Goal: Task Accomplishment & Management: Complete application form

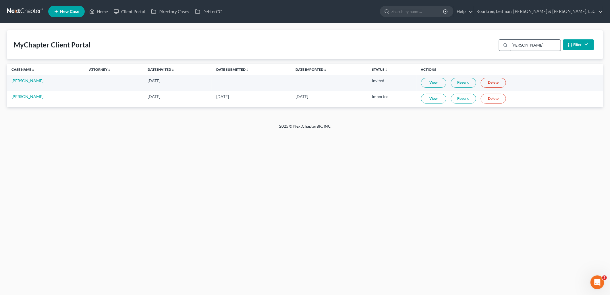
click at [526, 42] on input "janelle" at bounding box center [535, 45] width 51 height 11
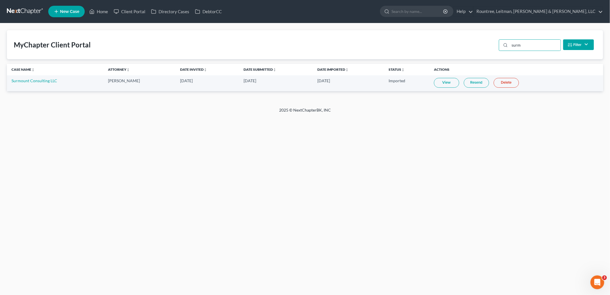
click at [438, 82] on link "View" at bounding box center [446, 83] width 25 height 10
click at [526, 46] on input "surm" at bounding box center [535, 45] width 51 height 11
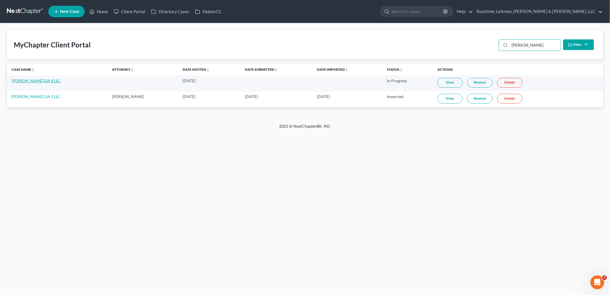
type input "sam g"
click at [33, 80] on link "SAM GA 4 LLC" at bounding box center [35, 80] width 49 height 5
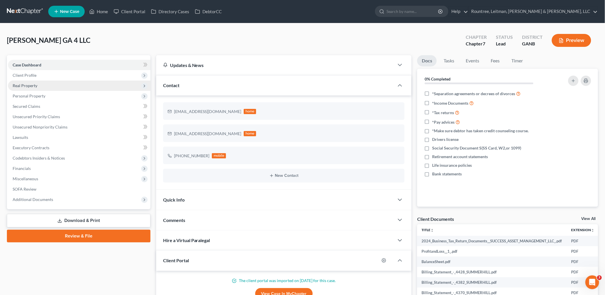
click at [58, 78] on span "Client Profile" at bounding box center [79, 75] width 142 height 10
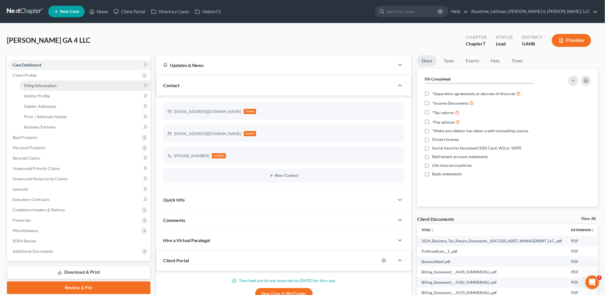
click at [54, 84] on span "Filing Information" at bounding box center [40, 85] width 32 height 5
select select "3"
select select "1"
select select "0"
select select "19"
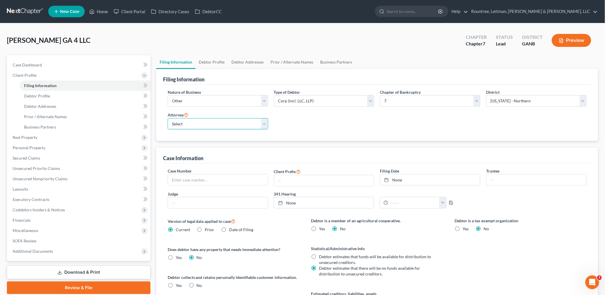
click at [183, 126] on select "Select Will Geer - GANB Will Geer - GAMB Will Geer - GASB William Rountree - GA…" at bounding box center [218, 123] width 100 height 11
select select "3"
click at [168, 118] on select "Select Will Geer - GANB Will Geer - GAMB Will Geer - GASB William Rountree - GA…" at bounding box center [218, 123] width 100 height 11
click at [62, 94] on link "Debtor Profile" at bounding box center [85, 96] width 131 height 10
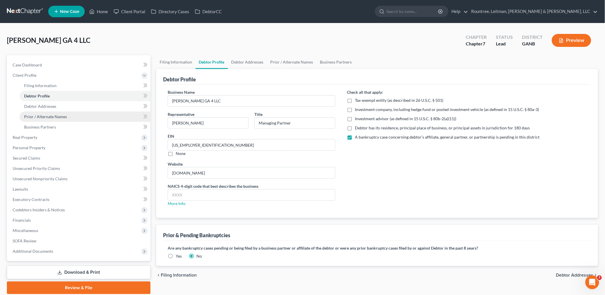
click at [63, 111] on link "Prior / Alternate Names" at bounding box center [85, 116] width 131 height 10
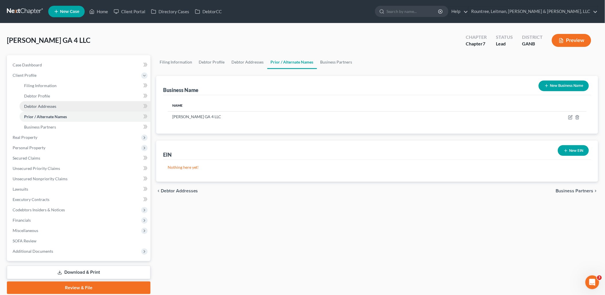
click at [62, 104] on link "Debtor Addresses" at bounding box center [85, 106] width 131 height 10
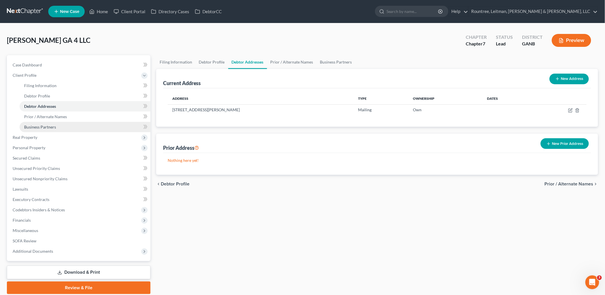
click at [53, 131] on link "Business Partners" at bounding box center [85, 127] width 131 height 10
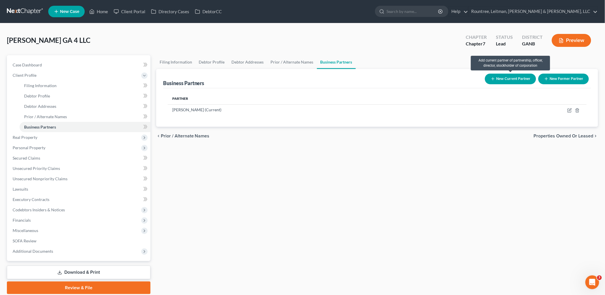
click at [512, 78] on button "New Current Partner" at bounding box center [510, 78] width 51 height 11
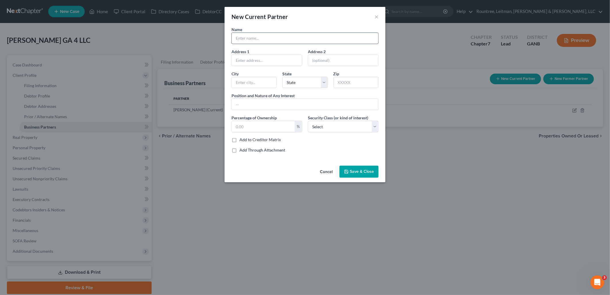
drag, startPoint x: 274, startPoint y: 39, endPoint x: 273, endPoint y: 36, distance: 2.9
click at [274, 39] on input "text" at bounding box center [305, 38] width 146 height 11
click at [267, 39] on input "Jeffrey McLean" at bounding box center [305, 38] width 146 height 11
click at [240, 36] on input "Jeffrey McLean" at bounding box center [305, 38] width 146 height 11
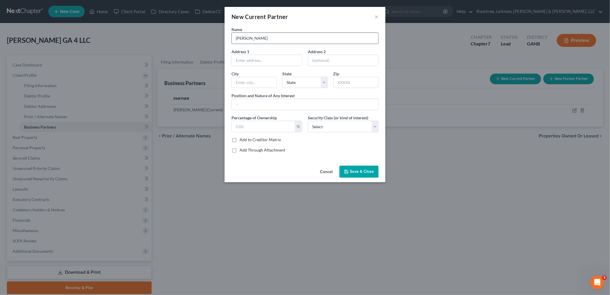
click at [240, 36] on input "Jeffrey McLean" at bounding box center [305, 38] width 146 height 11
type input "Scott McLean"
click at [274, 60] on input "text" at bounding box center [267, 60] width 70 height 11
type input "M"
type input "5025 Manning Dr"
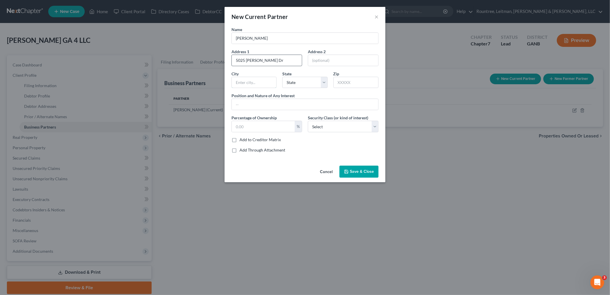
type input "Douglasville"
select select "10"
type input "30135"
click at [302, 106] on input "text" at bounding box center [305, 104] width 146 height 11
type input "Managing Member"
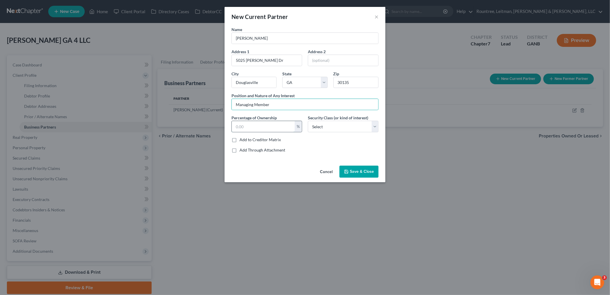
click at [264, 129] on input "text" at bounding box center [263, 126] width 63 height 11
type input "51"
click at [366, 144] on div "Name Scott McLean Address 1 5025 Manning Dr Address 2 City Douglasville State S…" at bounding box center [305, 91] width 153 height 131
click at [344, 126] on select "Select Select Common Stockholder General Partner Limited Partner Managing Membe…" at bounding box center [343, 126] width 71 height 11
select select "3"
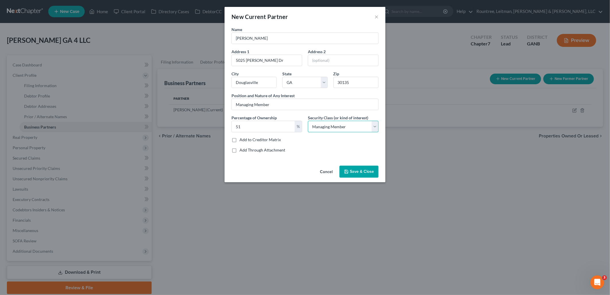
click at [308, 121] on select "Select Select Common Stockholder General Partner Limited Partner Managing Membe…" at bounding box center [343, 126] width 71 height 11
drag, startPoint x: 360, startPoint y: 171, endPoint x: 492, endPoint y: 154, distance: 133.4
click at [360, 171] on span "Save & Close" at bounding box center [362, 171] width 24 height 5
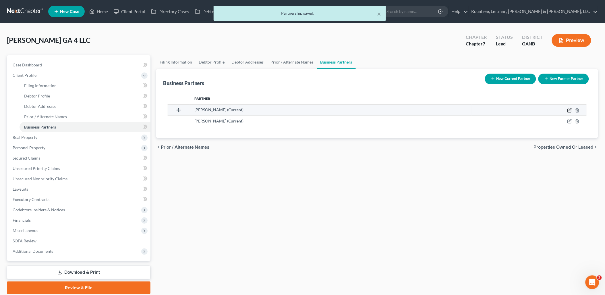
click at [569, 110] on icon "button" at bounding box center [569, 110] width 5 height 5
select select "10"
select select "3"
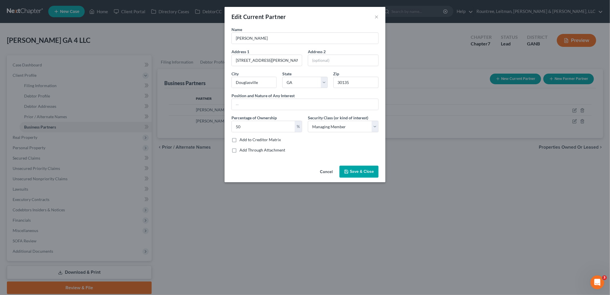
click at [351, 176] on button "Save & Close" at bounding box center [358, 171] width 39 height 12
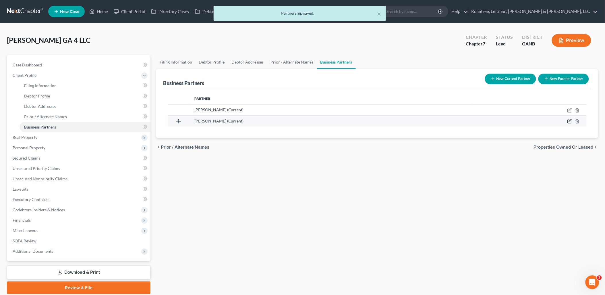
click at [569, 121] on icon "button" at bounding box center [569, 121] width 5 height 5
select select "10"
select select "3"
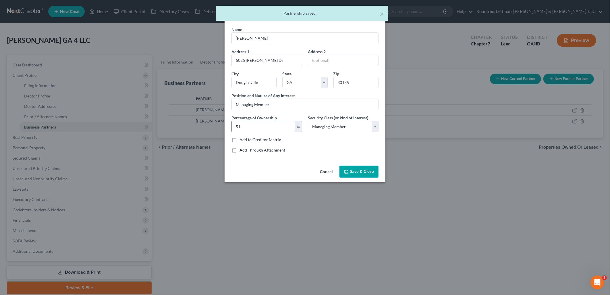
click at [255, 123] on input "51" at bounding box center [263, 126] width 63 height 11
type input "50"
click at [357, 167] on button "Save & Close" at bounding box center [358, 171] width 39 height 12
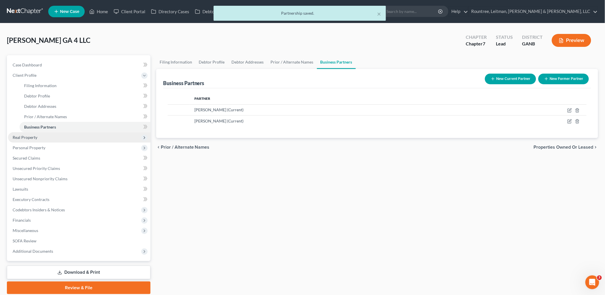
click at [46, 140] on span "Real Property" at bounding box center [79, 137] width 142 height 10
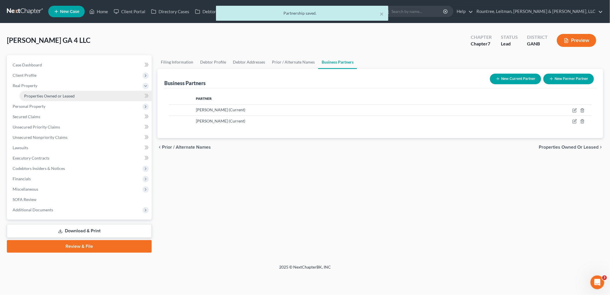
click at [49, 96] on span "Properties Owned or Leased" at bounding box center [49, 95] width 51 height 5
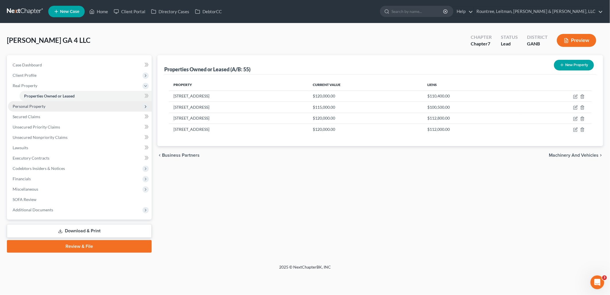
click at [49, 104] on span "Personal Property" at bounding box center [80, 106] width 144 height 10
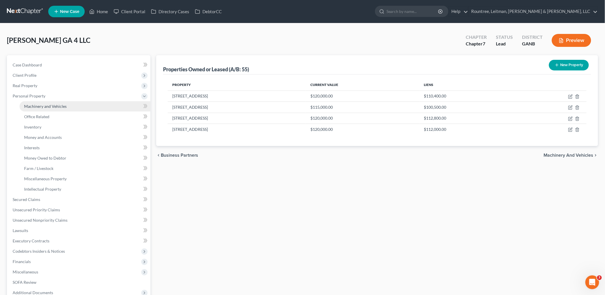
click at [49, 107] on span "Machinery and Vehicles" at bounding box center [45, 106] width 42 height 5
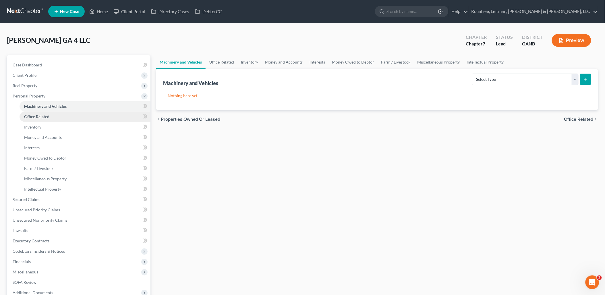
click at [49, 117] on span "Office Related" at bounding box center [36, 116] width 25 height 5
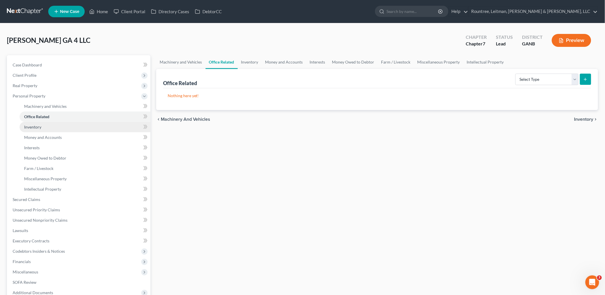
click at [49, 125] on link "Inventory" at bounding box center [85, 127] width 131 height 10
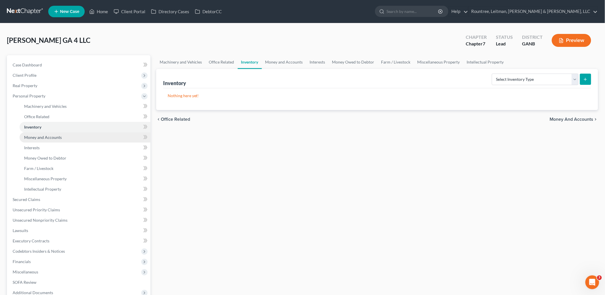
click at [51, 136] on span "Money and Accounts" at bounding box center [43, 137] width 38 height 5
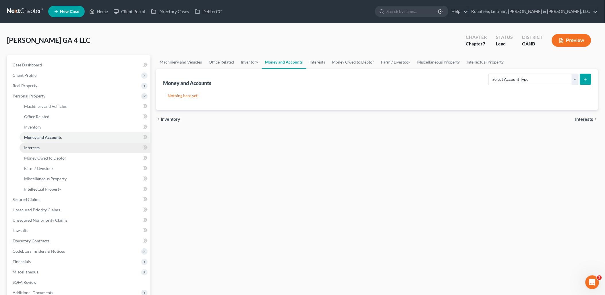
click at [51, 147] on link "Interests" at bounding box center [85, 147] width 131 height 10
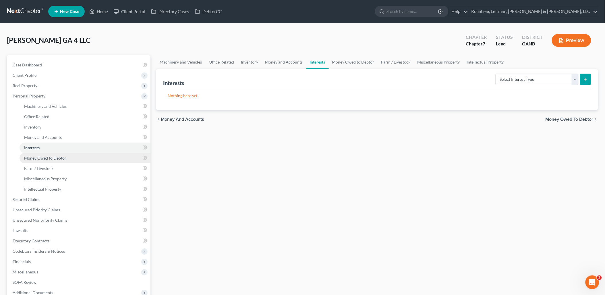
click at [54, 156] on span "Money Owed to Debtor" at bounding box center [45, 157] width 42 height 5
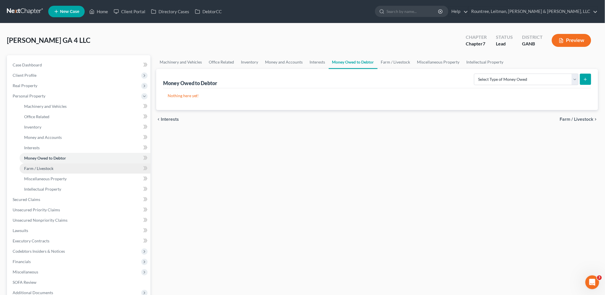
click at [54, 165] on link "Farm / Livestock" at bounding box center [85, 168] width 131 height 10
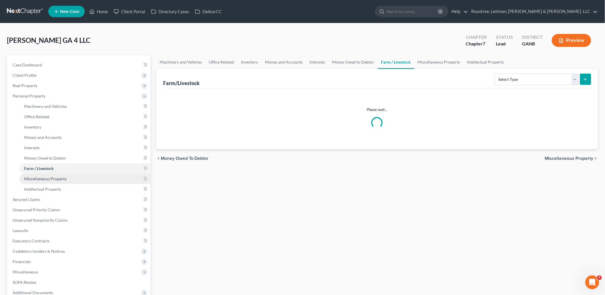
click at [56, 175] on link "Miscellaneous Property" at bounding box center [85, 178] width 131 height 10
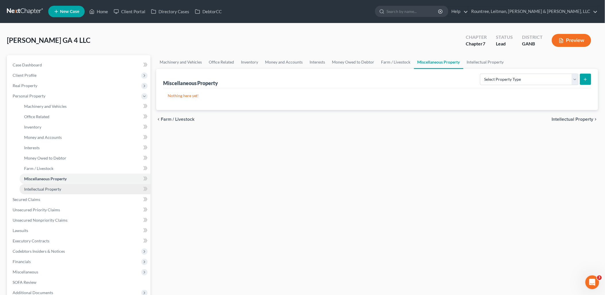
click at [58, 187] on span "Intellectual Property" at bounding box center [42, 188] width 37 height 5
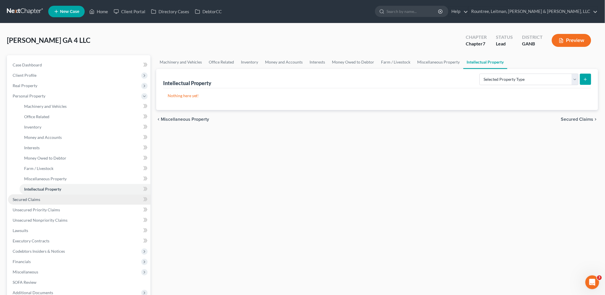
click at [58, 197] on link "Secured Claims" at bounding box center [79, 199] width 142 height 10
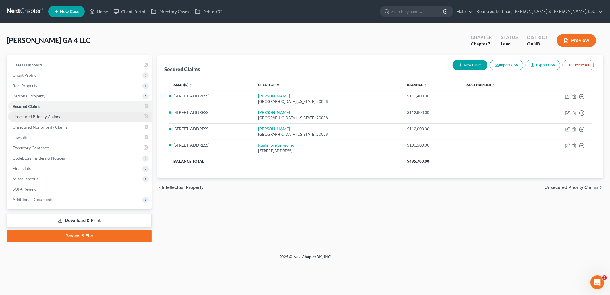
click at [57, 114] on span "Unsecured Priority Claims" at bounding box center [36, 116] width 47 height 5
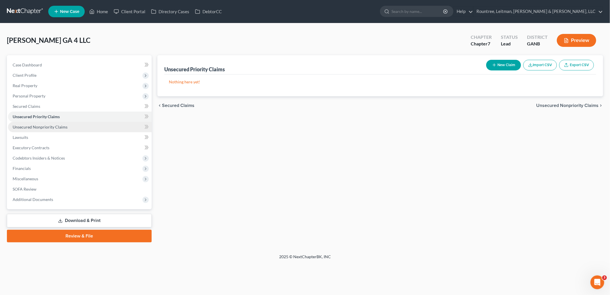
click at [59, 129] on link "Unsecured Nonpriority Claims" at bounding box center [80, 127] width 144 height 10
click at [62, 119] on link "Unsecured Priority Claims" at bounding box center [80, 116] width 144 height 10
click at [501, 69] on button "New Claim" at bounding box center [503, 65] width 35 height 11
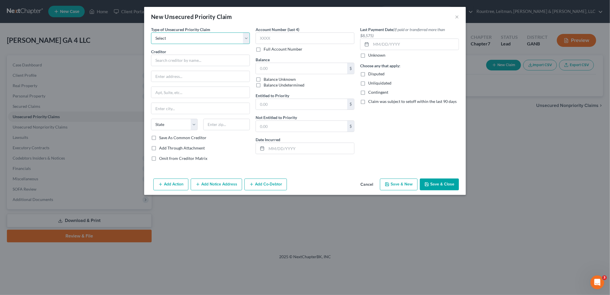
drag, startPoint x: 168, startPoint y: 36, endPoint x: 170, endPoint y: 44, distance: 7.5
click at [168, 36] on select "Select Taxes & Other Government Units Domestic Support Obligations Extensions o…" at bounding box center [200, 37] width 99 height 11
select select "0"
click at [151, 32] on select "Select Taxes & Other Government Units Domestic Support Obligations Extensions o…" at bounding box center [200, 37] width 99 height 11
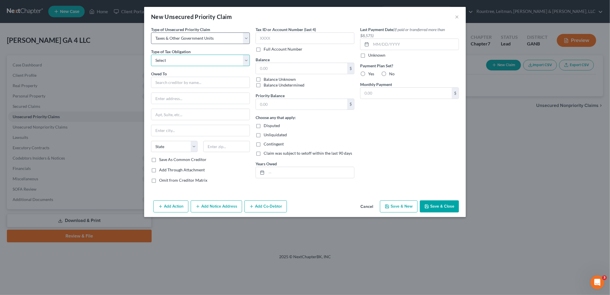
drag, startPoint x: 170, startPoint y: 44, endPoint x: 176, endPoint y: 66, distance: 23.6
click at [175, 57] on select "Select Federal City State Franchise Tax Board Other" at bounding box center [200, 60] width 99 height 11
select select "0"
click at [151, 55] on select "Select Federal City State Franchise Tax Board Other" at bounding box center [200, 60] width 99 height 11
click at [183, 87] on input "text" at bounding box center [200, 82] width 99 height 11
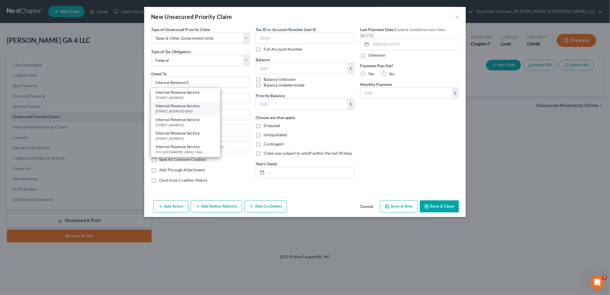
click at [207, 101] on div "Internal Revenue Service W. Peachtree St., NW Stop 334-D, Atlanta, GA 30308-0000" at bounding box center [185, 107] width 69 height 13
type input "Internal Revenue Service"
type input "W. Peachtree St., NW"
type input "Stop 334-D"
type input "Atlanta"
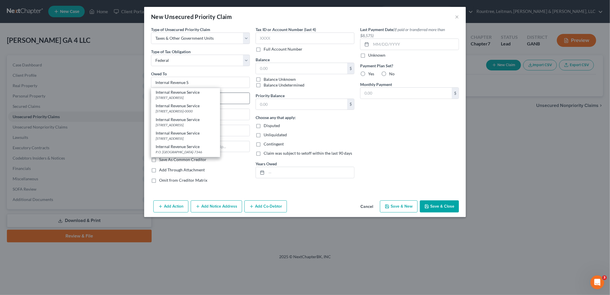
select select "10"
type input "30308-0000"
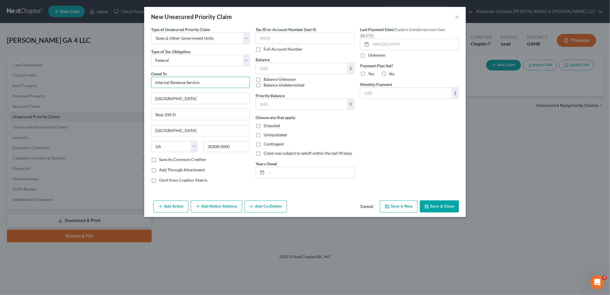
click at [220, 84] on input "Internal Revenue Service" at bounding box center [200, 82] width 99 height 11
type input "Internal Revenue Service"
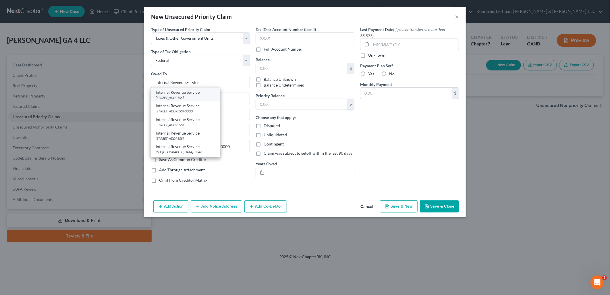
click at [213, 93] on div "Internal Revenue Service" at bounding box center [186, 92] width 60 height 6
type input "PO BOX 7346"
type input "Philadelphia"
select select "39"
type input "19101"
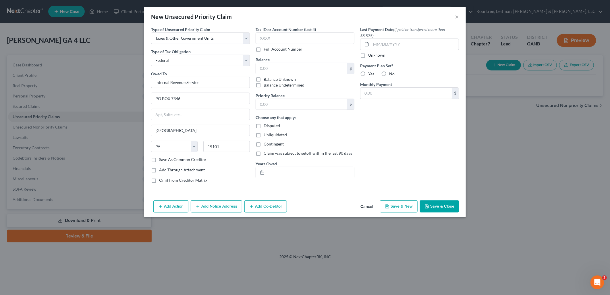
click at [394, 206] on button "Save & New" at bounding box center [399, 206] width 38 height 12
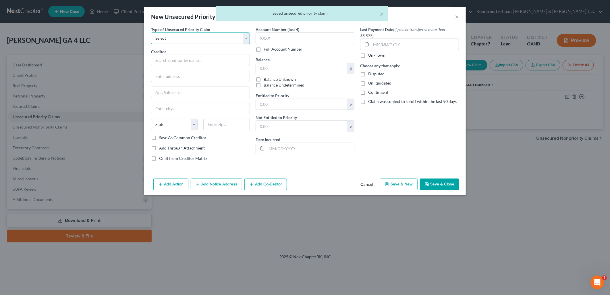
drag, startPoint x: 176, startPoint y: 36, endPoint x: 178, endPoint y: 44, distance: 8.0
click at [176, 36] on select "Select Taxes & Other Government Units Domestic Support Obligations Extensions o…" at bounding box center [200, 37] width 99 height 11
select select "0"
click at [151, 32] on select "Select Taxes & Other Government Units Domestic Support Obligations Extensions o…" at bounding box center [200, 37] width 99 height 11
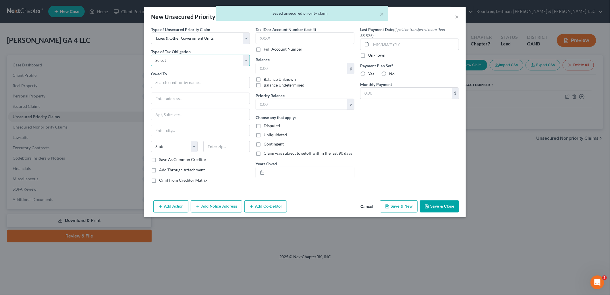
drag, startPoint x: 183, startPoint y: 61, endPoint x: 183, endPoint y: 67, distance: 6.3
click at [183, 61] on select "Select Federal City State Franchise Tax Board Other" at bounding box center [200, 60] width 99 height 11
select select "2"
click at [151, 55] on select "Select Federal City State Franchise Tax Board Other" at bounding box center [200, 60] width 99 height 11
click at [188, 82] on input "text" at bounding box center [200, 82] width 99 height 11
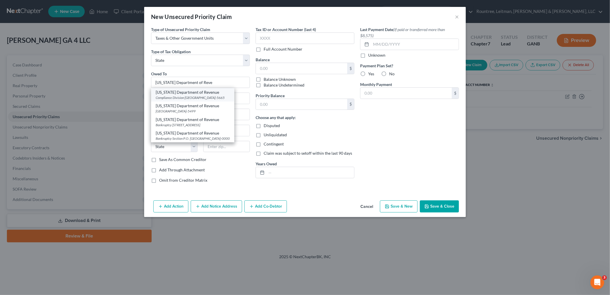
click at [208, 95] on div "Georgia Department of Revenue" at bounding box center [193, 92] width 74 height 6
type input "Georgia Department of Revenue"
type input "Compliance Division"
type input "PO Box 105665"
type input "Atlanta"
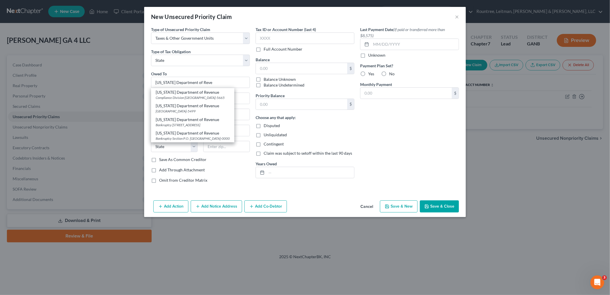
select select "10"
type input "30348-5665"
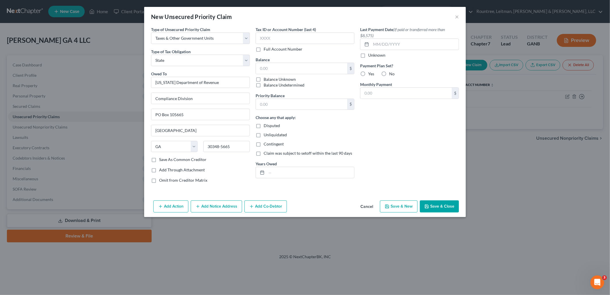
click at [412, 205] on button "Save & New" at bounding box center [399, 206] width 38 height 12
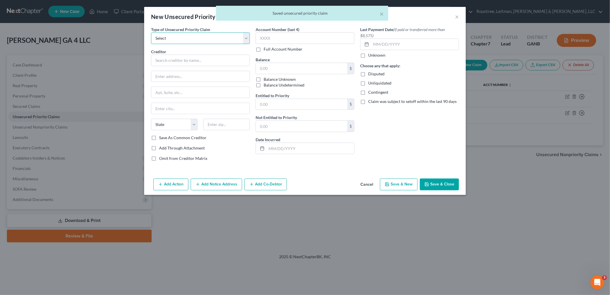
click at [212, 40] on select "Select Taxes & Other Government Units Domestic Support Obligations Extensions o…" at bounding box center [200, 37] width 99 height 11
select select "0"
click at [151, 32] on select "Select Taxes & Other Government Units Domestic Support Obligations Extensions o…" at bounding box center [200, 37] width 99 height 11
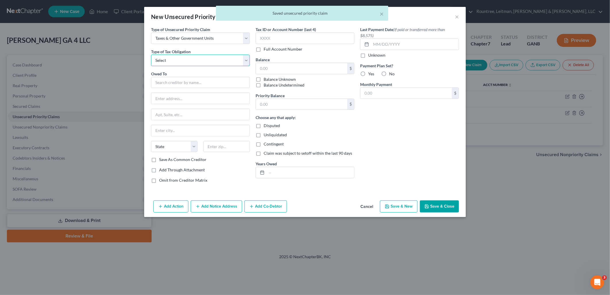
drag, startPoint x: 203, startPoint y: 59, endPoint x: 199, endPoint y: 67, distance: 8.6
click at [203, 59] on select "Select Federal City State Franchise Tax Board Other" at bounding box center [200, 60] width 99 height 11
select select "2"
click at [151, 55] on select "Select Federal City State Franchise Tax Board Other" at bounding box center [200, 60] width 99 height 11
click at [191, 82] on input "text" at bounding box center [200, 82] width 99 height 11
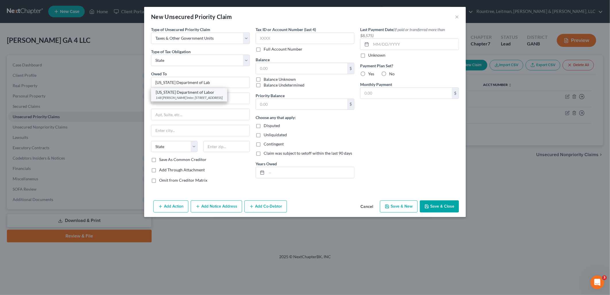
click at [200, 96] on div "148 Andrew Young Inter. Blvd Room 738, Atlanta, GA 30303-0000" at bounding box center [189, 97] width 67 height 5
type input "Georgia Department of Labor"
type input "148 Andrew Young Inter. Blvd"
type input "Room 738"
type input "Atlanta"
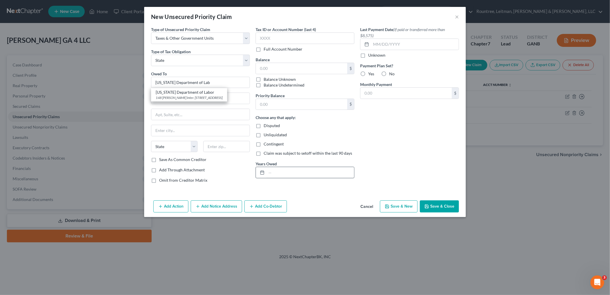
select select "10"
type input "30303-0000"
click at [437, 206] on button "Save & Close" at bounding box center [439, 206] width 39 height 12
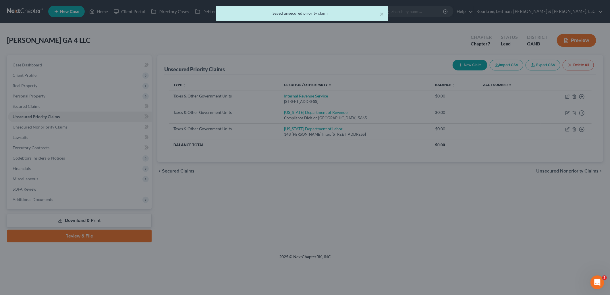
type input "0.00"
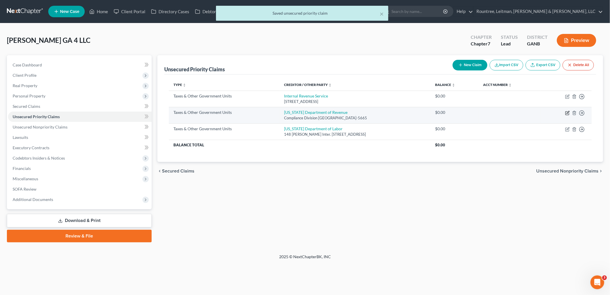
click at [569, 113] on icon "button" at bounding box center [567, 113] width 5 height 5
select select "2"
select select "10"
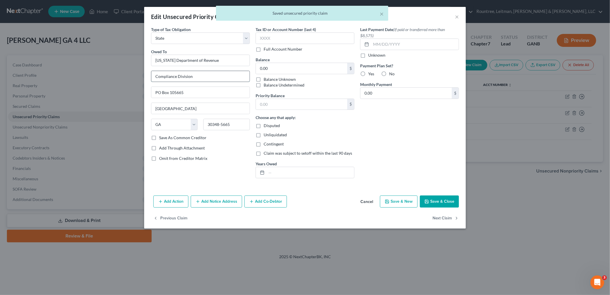
click at [215, 79] on input "Compliance Division" at bounding box center [200, 76] width 98 height 11
click at [220, 59] on input "Georgia Department of Revenue" at bounding box center [200, 60] width 99 height 11
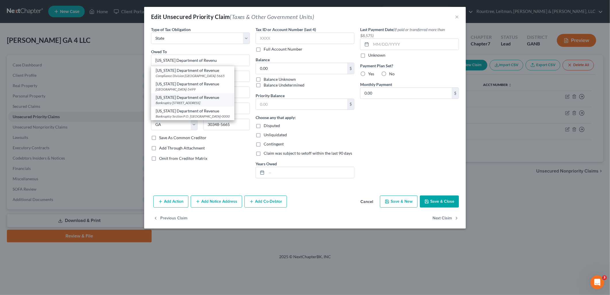
click at [226, 105] on div "Bankruptcy 2595 Century Parkway NE, Suite 339, Atlanta, GA 30345" at bounding box center [193, 102] width 74 height 5
type input "Georgia Department of Revenue"
type input "Bankruptcy"
type input "2595 Century Parkway NE, Suite 339"
type input "30345"
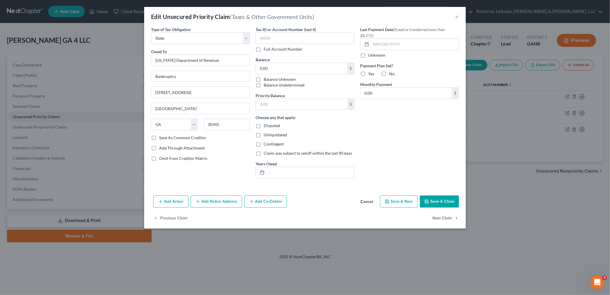
click at [437, 200] on button "Save & Close" at bounding box center [439, 201] width 39 height 12
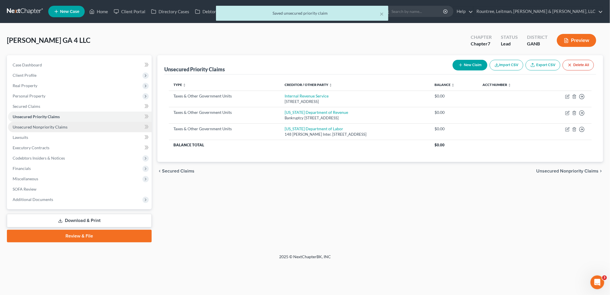
click at [63, 123] on link "Unsecured Nonpriority Claims" at bounding box center [80, 127] width 144 height 10
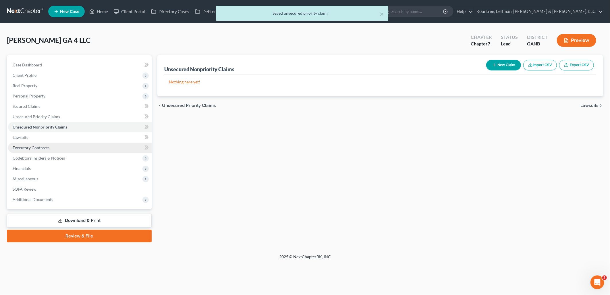
click at [61, 148] on link "Executory Contracts" at bounding box center [80, 147] width 144 height 10
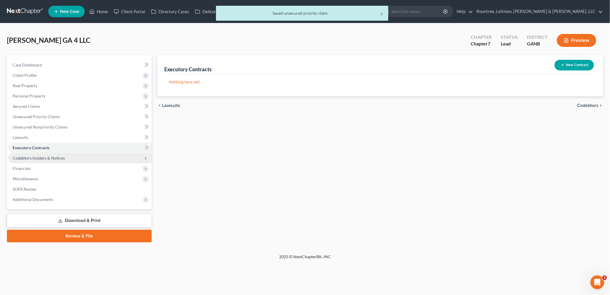
click at [59, 156] on span "Codebtors Insiders & Notices" at bounding box center [39, 157] width 52 height 5
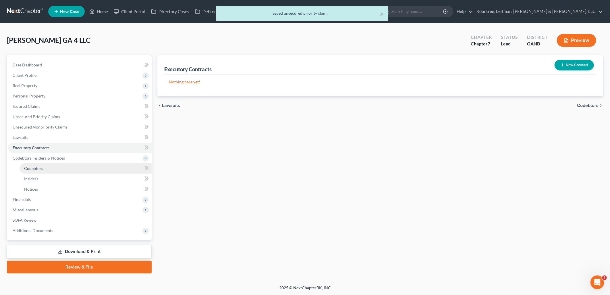
click at [55, 163] on link "Codebtors" at bounding box center [86, 168] width 132 height 10
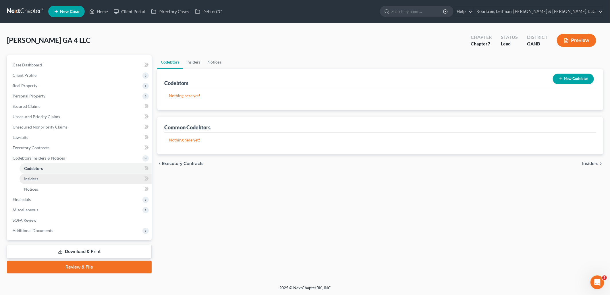
click at [49, 179] on link "Insiders" at bounding box center [86, 178] width 132 height 10
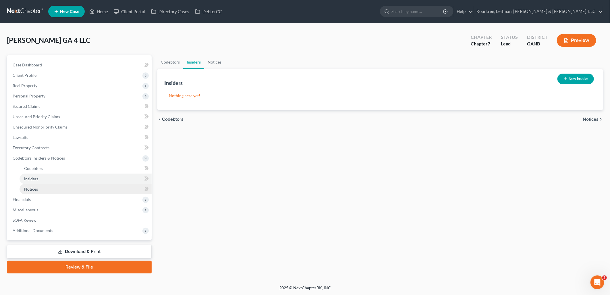
click at [47, 191] on link "Notices" at bounding box center [86, 189] width 132 height 10
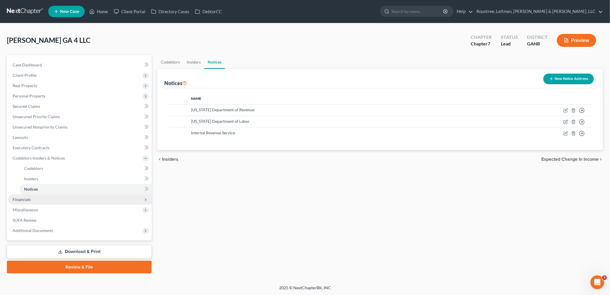
click at [45, 200] on span "Financials" at bounding box center [80, 199] width 144 height 10
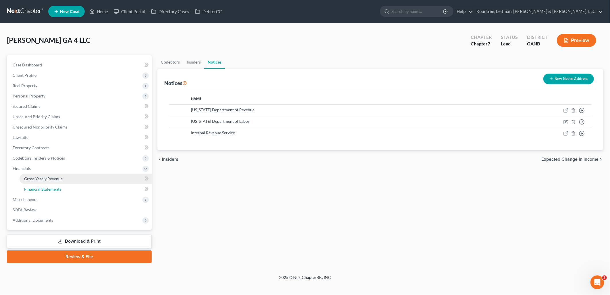
click at [47, 183] on ul "Gross Yearly Revenue Financial Statements" at bounding box center [80, 183] width 144 height 21
click at [47, 183] on link "Gross Yearly Revenue" at bounding box center [86, 178] width 132 height 10
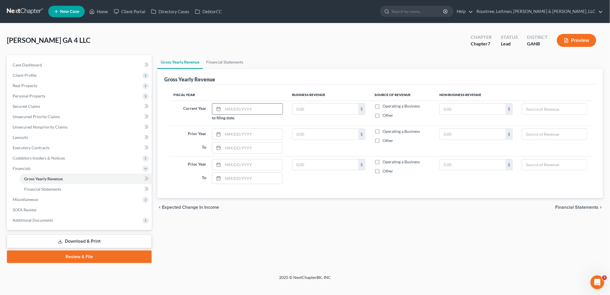
click at [260, 110] on input "text" at bounding box center [253, 108] width 60 height 11
type input "01/01/2025"
click at [251, 139] on div at bounding box center [247, 133] width 71 height 11
click at [253, 133] on input "text" at bounding box center [253, 134] width 60 height 11
type input "01/01/2024"
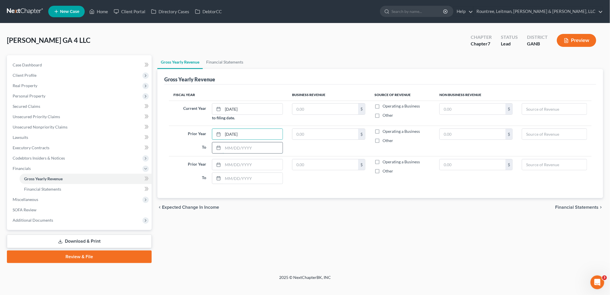
click at [251, 146] on input "text" at bounding box center [253, 147] width 60 height 11
type input "12/31/2024"
click at [252, 165] on input "text" at bounding box center [253, 164] width 60 height 11
type input "01/01/2023"
click at [254, 181] on input "text" at bounding box center [253, 178] width 60 height 11
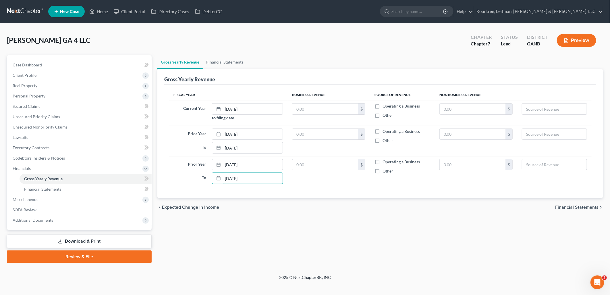
type input "12/31/2023"
click at [306, 190] on div "Fiscal Year Business Revenue Source of Revenue Non Business Revenue Current Yea…" at bounding box center [380, 140] width 432 height 113
click at [67, 188] on link "Financial Statements" at bounding box center [86, 189] width 132 height 10
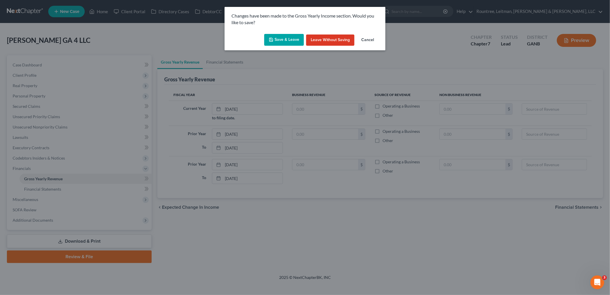
click at [273, 41] on icon "button" at bounding box center [271, 39] width 5 height 5
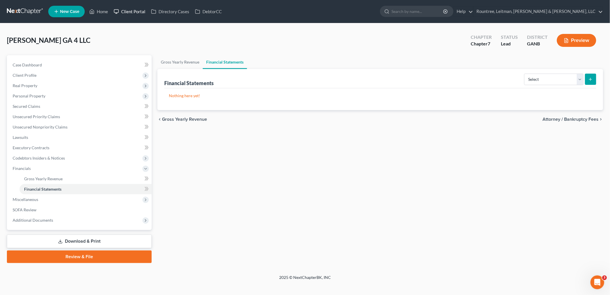
drag, startPoint x: 127, startPoint y: 10, endPoint x: 151, endPoint y: 4, distance: 24.9
click at [127, 10] on link "Client Portal" at bounding box center [129, 11] width 37 height 10
drag, startPoint x: 559, startPoint y: 74, endPoint x: 560, endPoint y: 81, distance: 7.6
click at [559, 74] on select "Select Auditor Bookkeeper Creditor Pension Contribution Records Keeper Tax Cons…" at bounding box center [553, 78] width 59 height 11
select select "records_keeper"
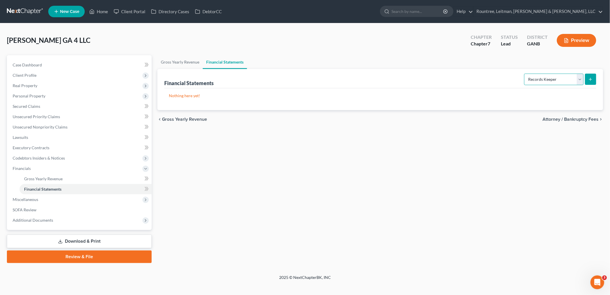
click at [525, 73] on select "Select Auditor Bookkeeper Creditor Pension Contribution Records Keeper Tax Cons…" at bounding box center [553, 78] width 59 height 11
click at [593, 82] on button "submit" at bounding box center [590, 78] width 11 height 11
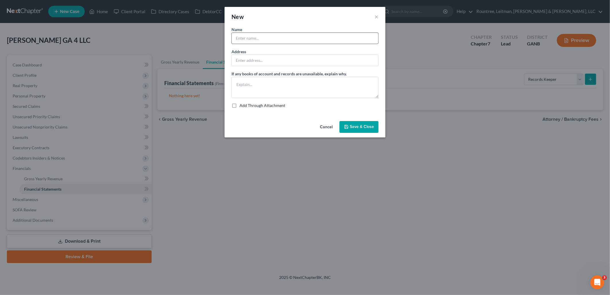
click at [294, 36] on input "text" at bounding box center [305, 38] width 146 height 11
type input "Scott McLean"
click at [308, 61] on input "text" at bounding box center [305, 60] width 146 height 11
type input "5"
type input "2"
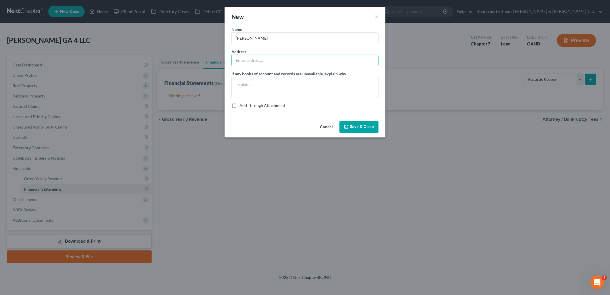
click at [360, 124] on button "Save & Close" at bounding box center [358, 127] width 39 height 12
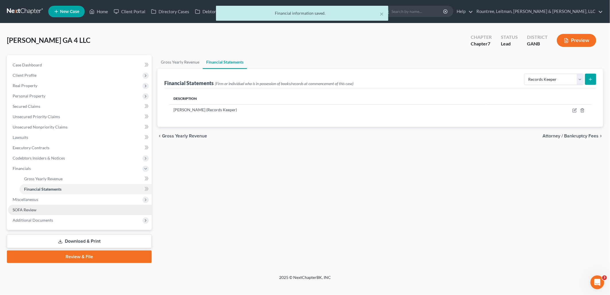
click at [68, 204] on link "SOFA Review" at bounding box center [80, 209] width 144 height 10
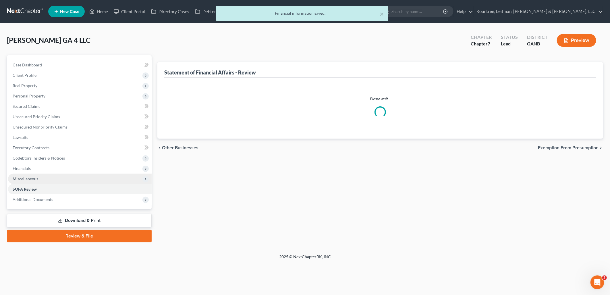
click at [65, 197] on ul "Case Dashboard Payments Invoices Payments Payments Credit Report Client Profile" at bounding box center [80, 132] width 144 height 145
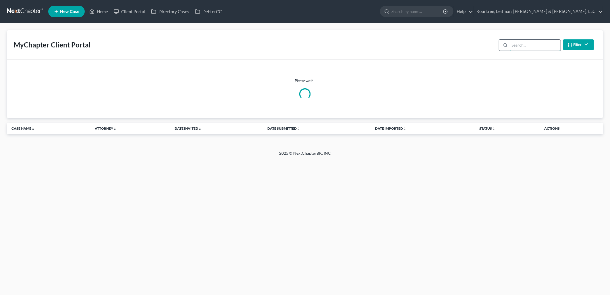
click at [523, 48] on input "search" at bounding box center [535, 45] width 51 height 11
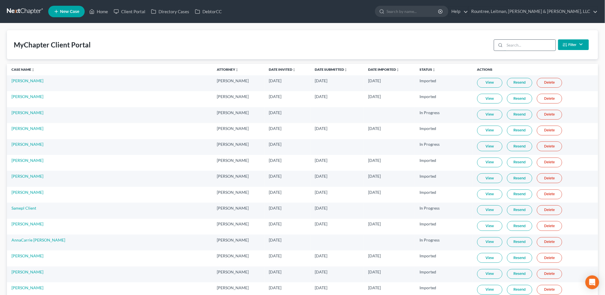
click at [523, 46] on input "search" at bounding box center [530, 45] width 51 height 11
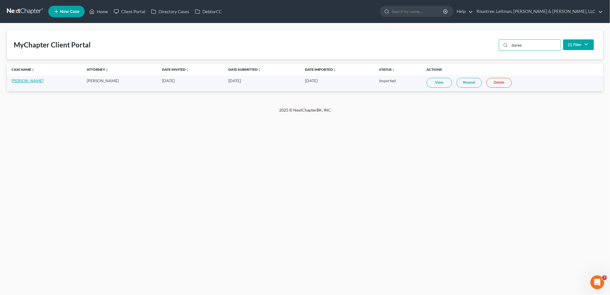
type input "daree"
click at [35, 82] on link "Dareen Anderson" at bounding box center [27, 80] width 32 height 5
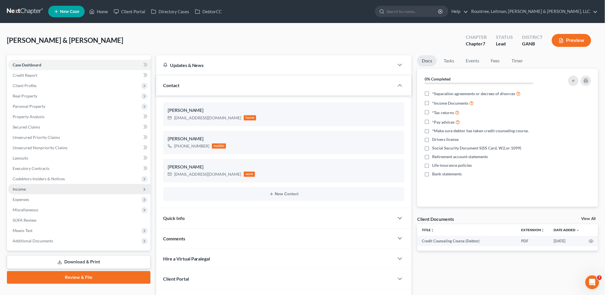
click at [57, 185] on span "Income" at bounding box center [79, 189] width 142 height 10
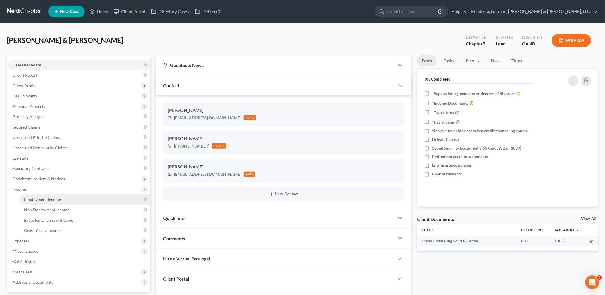
click at [55, 197] on span "Employment Income" at bounding box center [42, 199] width 37 height 5
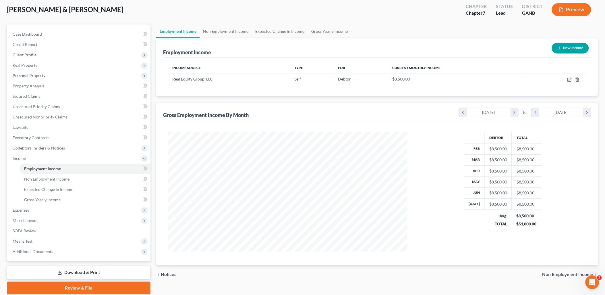
scroll to position [32, 0]
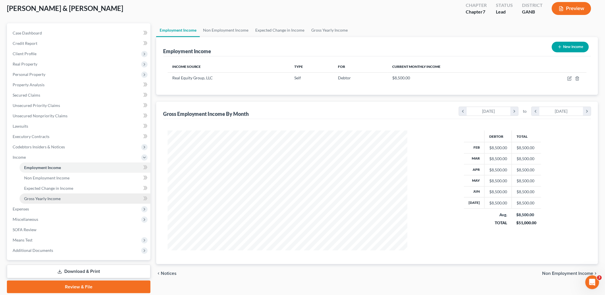
click at [76, 201] on link "Gross Yearly Income" at bounding box center [85, 198] width 131 height 10
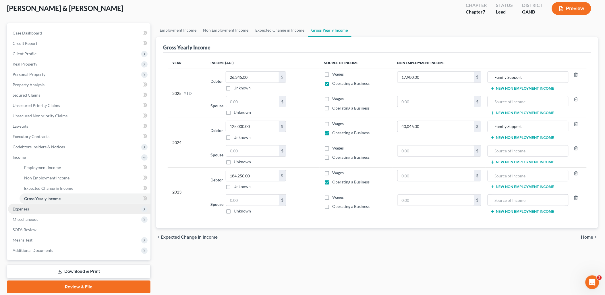
scroll to position [51, 0]
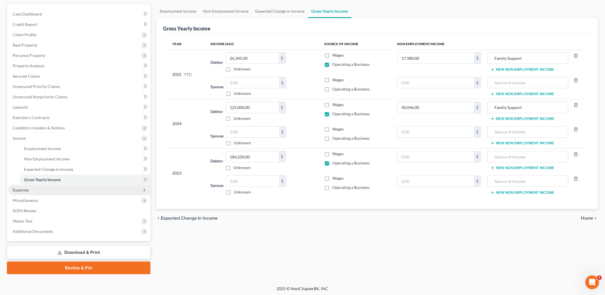
click at [59, 188] on span "Expenses" at bounding box center [79, 190] width 142 height 10
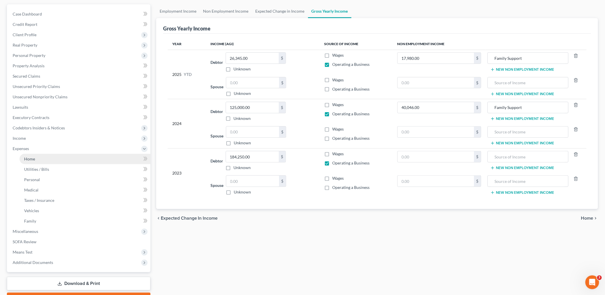
click at [52, 160] on link "Home" at bounding box center [85, 159] width 131 height 10
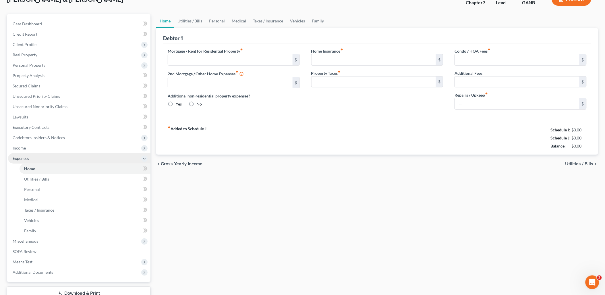
type input "4,711.62"
type input "1,000.00"
radio input "true"
type input "0.00"
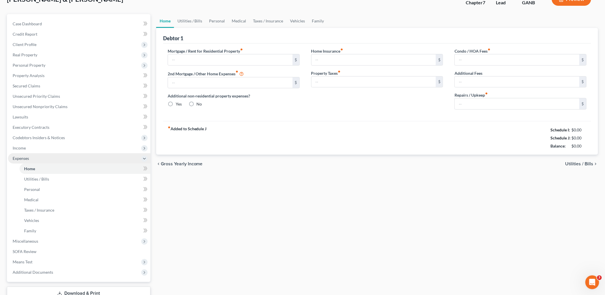
type input "0.00"
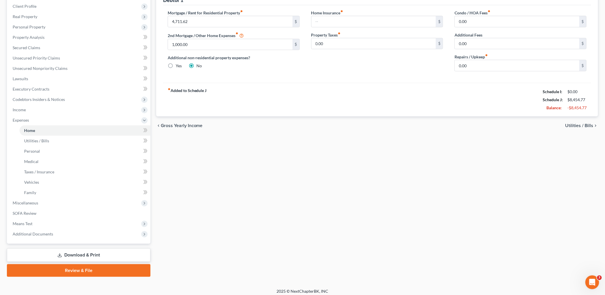
scroll to position [82, 0]
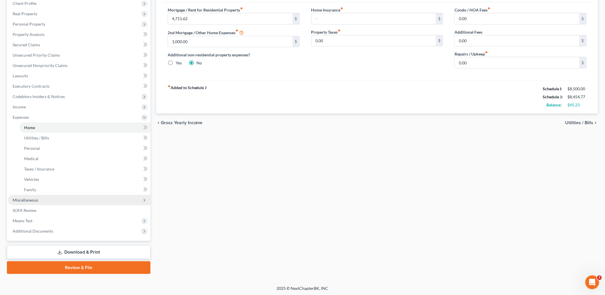
click at [45, 199] on span "Miscellaneous" at bounding box center [79, 200] width 142 height 10
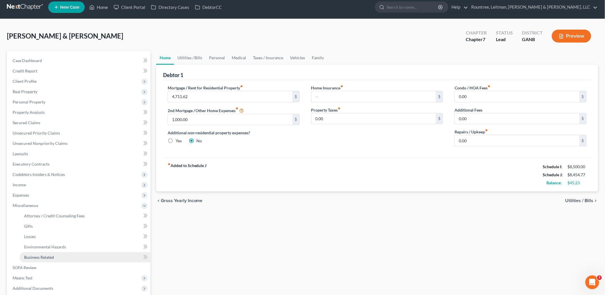
scroll to position [0, 0]
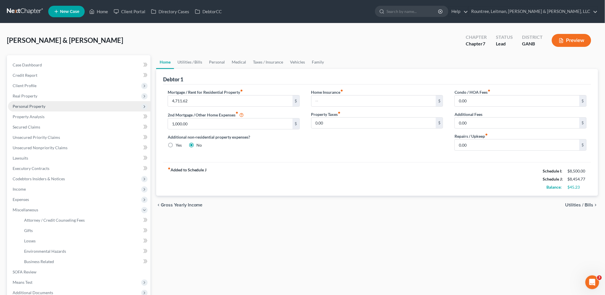
click at [61, 105] on span "Personal Property" at bounding box center [79, 106] width 142 height 10
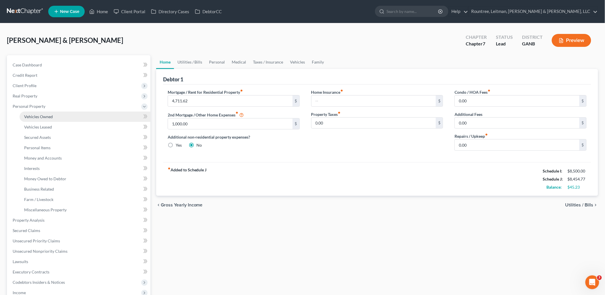
click at [49, 119] on link "Vehicles Owned" at bounding box center [85, 116] width 131 height 10
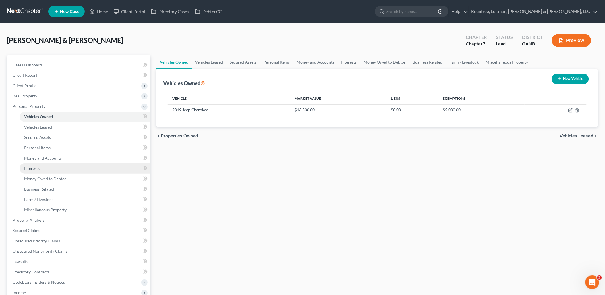
click at [76, 170] on link "Interests" at bounding box center [85, 168] width 131 height 10
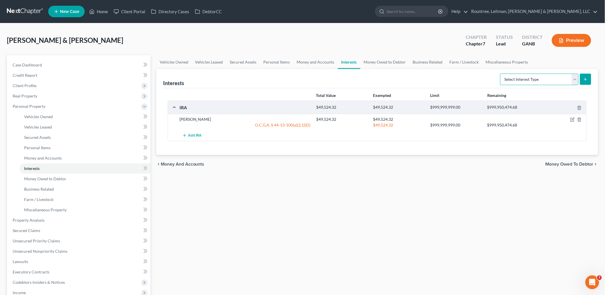
click at [510, 76] on select "Select Interest Type 401K (A/B: 21) Annuity (A/B: 23) Bond (A/B: 18) Education …" at bounding box center [539, 78] width 78 height 11
click at [48, 87] on span "Client Profile" at bounding box center [79, 85] width 142 height 10
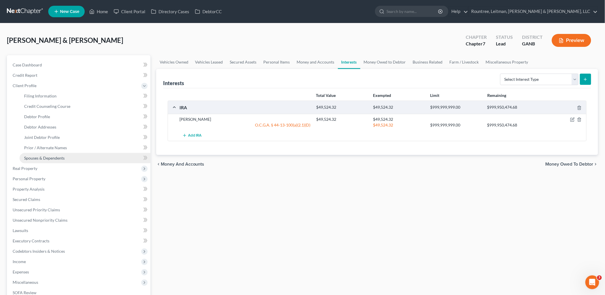
click at [61, 156] on span "Spouses & Dependents" at bounding box center [44, 157] width 40 height 5
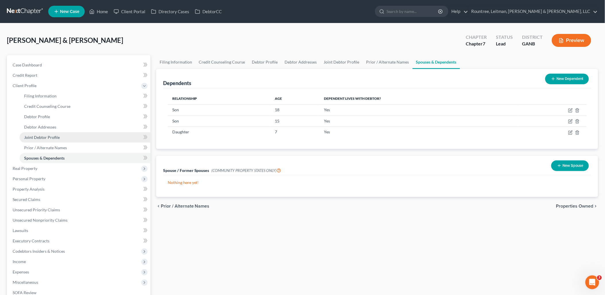
click at [64, 139] on link "Joint Debtor Profile" at bounding box center [85, 137] width 131 height 10
